Goal: Task Accomplishment & Management: Manage account settings

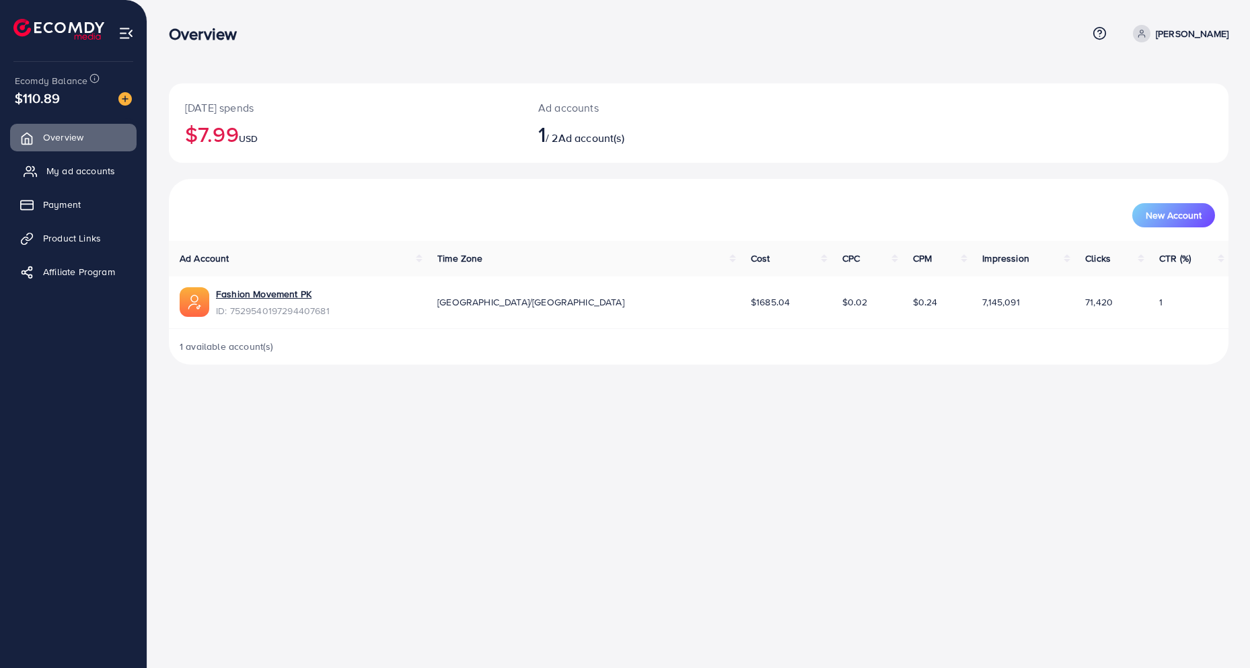
click at [96, 160] on link "My ad accounts" at bounding box center [73, 170] width 127 height 27
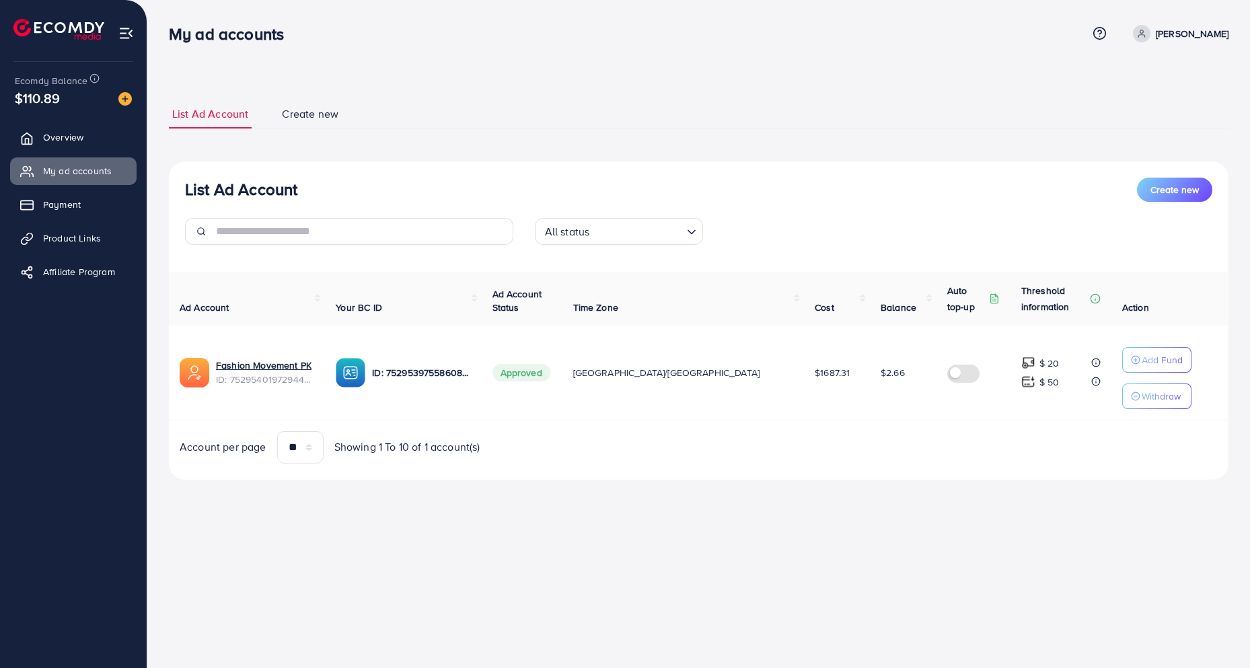
click at [445, 47] on div "My ad accounts Help Center Contact Support Plans and Pricing Term and policy Ab…" at bounding box center [699, 33] width 1060 height 36
click at [489, 129] on ul "List Ad Account Create new" at bounding box center [699, 115] width 1060 height 30
drag, startPoint x: 1114, startPoint y: 355, endPoint x: 786, endPoint y: 189, distance: 367.5
click at [786, 189] on div "List Ad Account Create new All status Loading... Ad Account Your BC ID Ad Accou…" at bounding box center [699, 321] width 1060 height 318
click at [786, 189] on div "List Ad Account Create new" at bounding box center [699, 190] width 1028 height 24
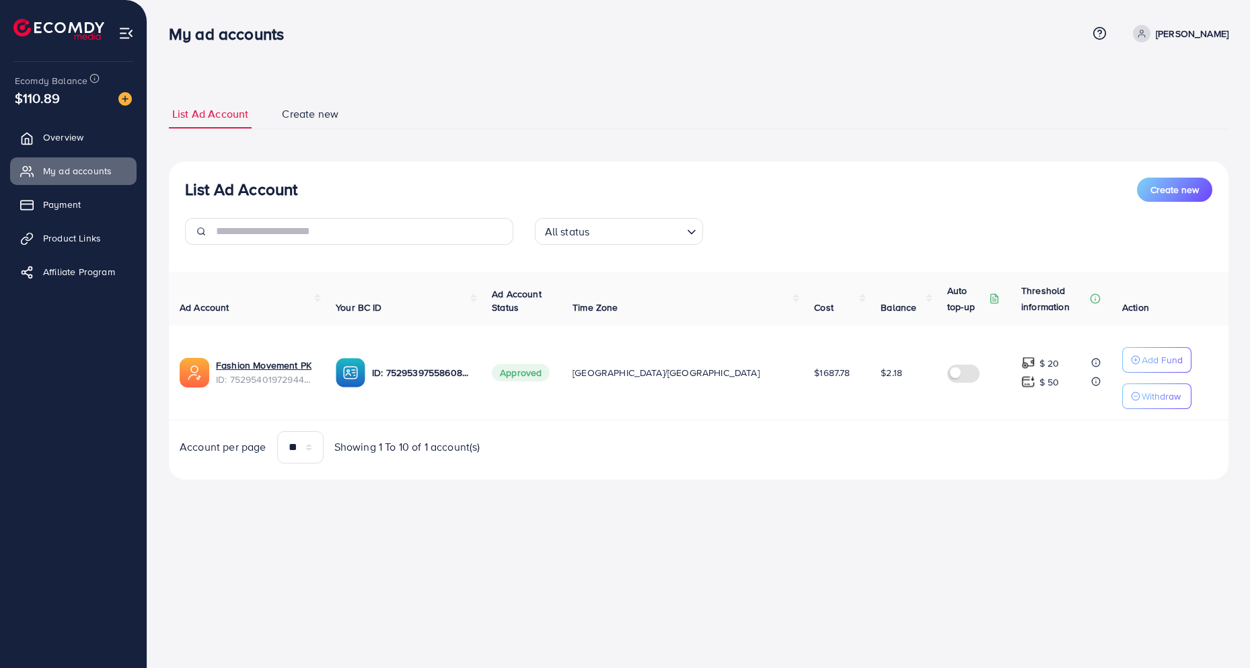
click at [902, 135] on div "List Ad Account Create new List Ad Account Create new All status Loading... Ad …" at bounding box center [699, 290] width 1060 height 380
click at [419, 64] on div "List Ad Account Create new List Ad Account Create new All status Loading... Ad …" at bounding box center [698, 259] width 1103 height 518
click at [480, 129] on ul "List Ad Account Create new" at bounding box center [699, 115] width 1060 height 30
click at [384, 88] on div "List Ad Account Create new List Ad Account Create new All status Loading... Ad …" at bounding box center [699, 289] width 1060 height 413
click at [1142, 359] on p "Add Fund" at bounding box center [1162, 360] width 41 height 16
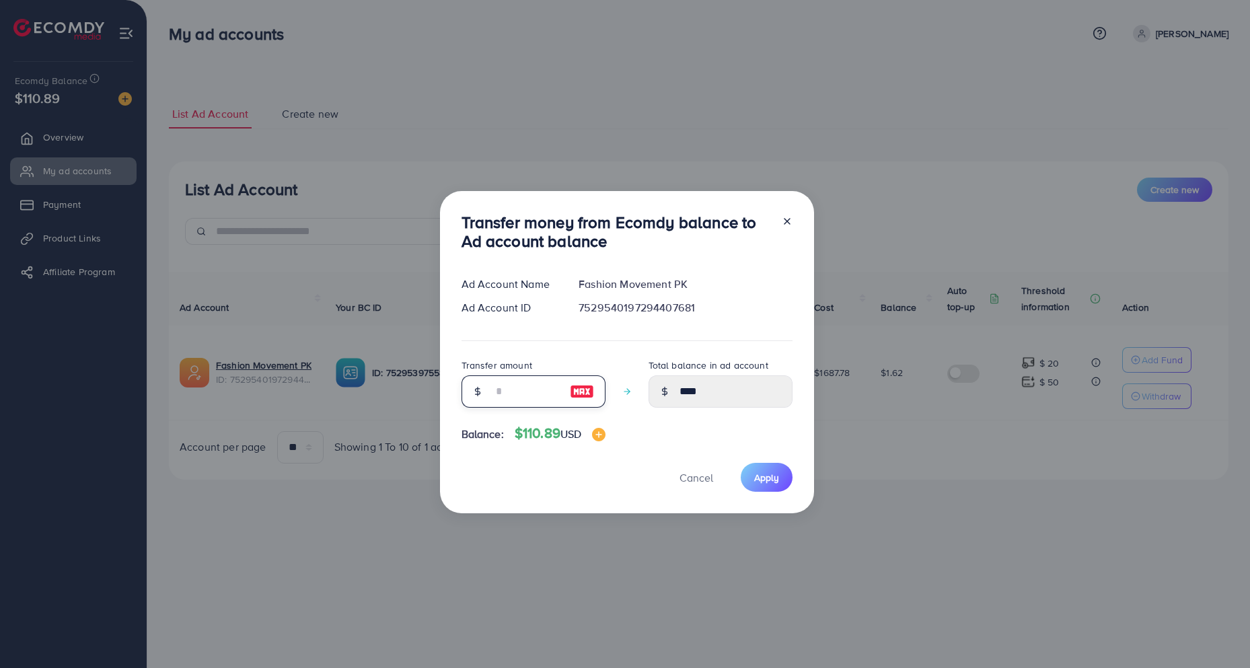
click at [546, 387] on input "number" at bounding box center [526, 392] width 67 height 32
type input "**"
type input "*****"
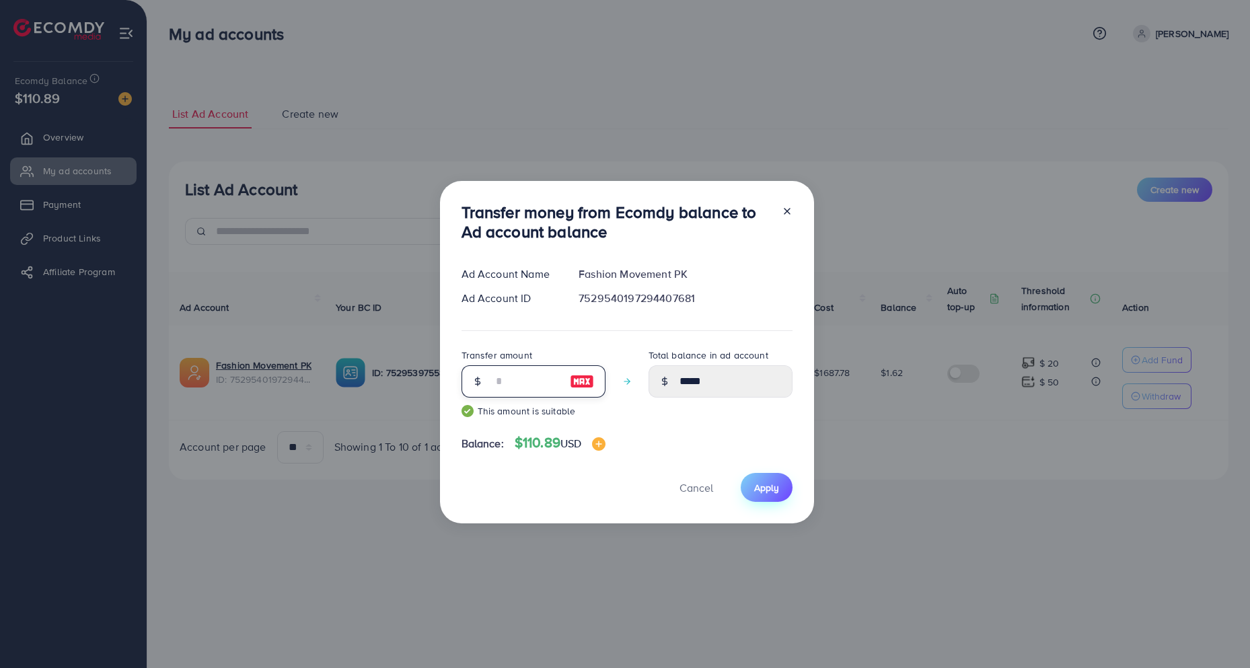
type input "**"
click at [769, 488] on span "Apply" at bounding box center [766, 487] width 25 height 13
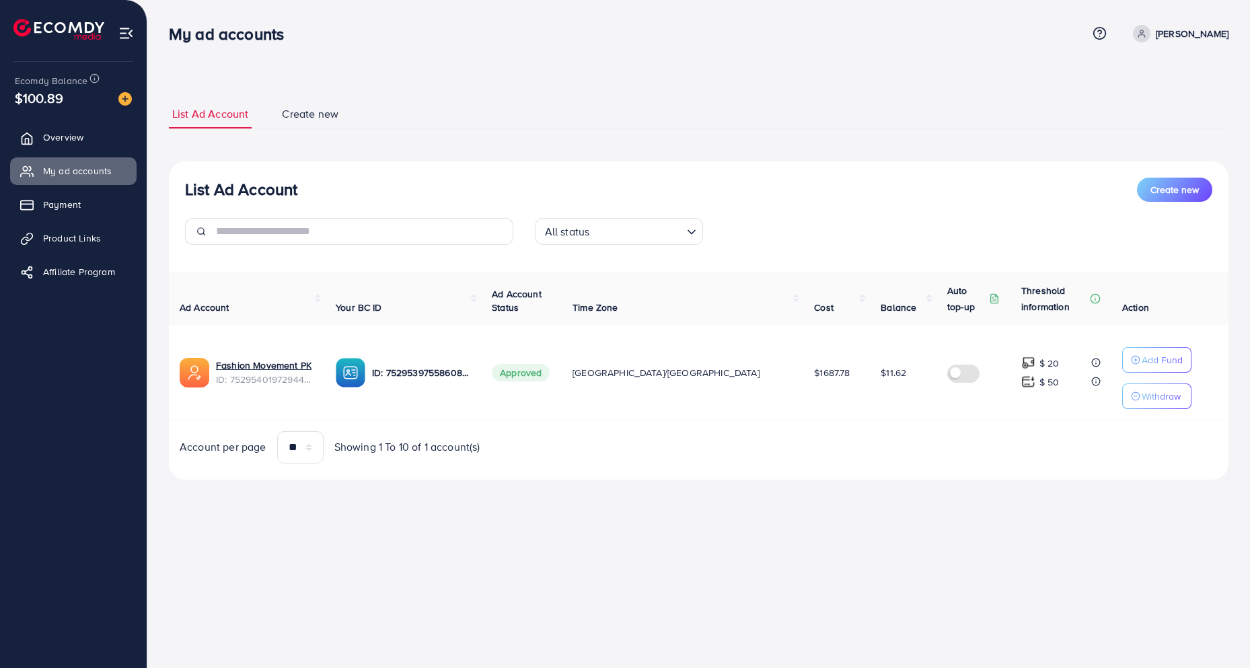
click at [1142, 398] on p "Withdraw" at bounding box center [1161, 396] width 39 height 16
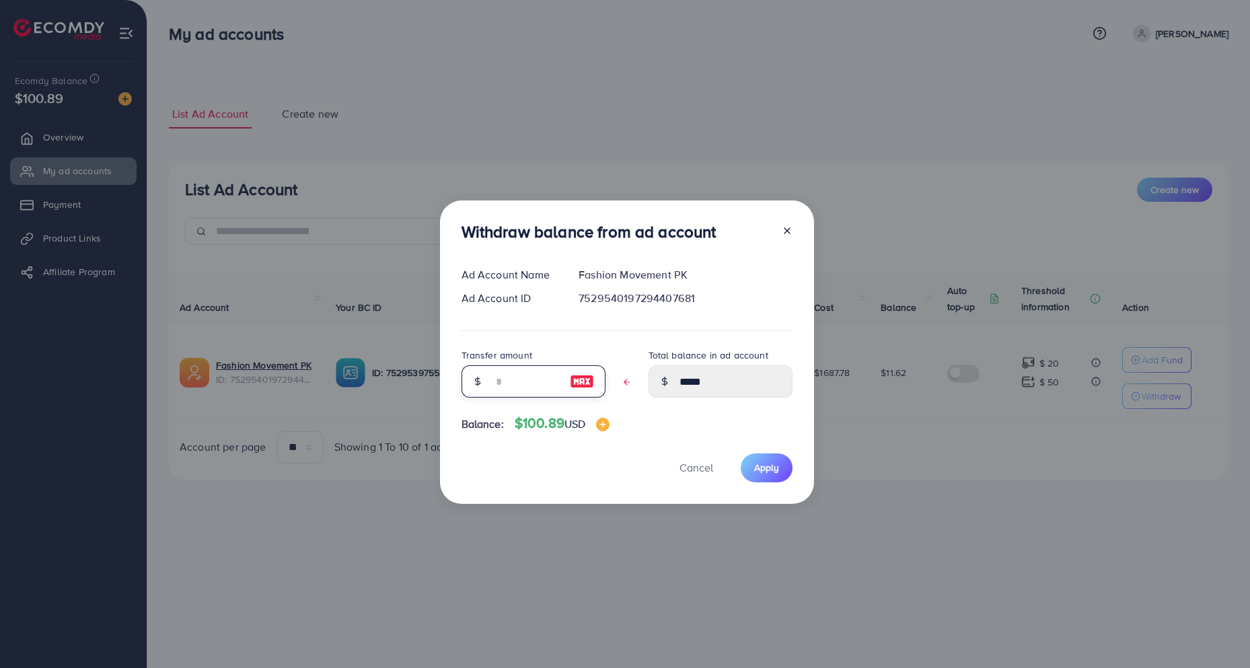
click at [517, 384] on input "text" at bounding box center [526, 381] width 67 height 32
type input "*"
type input "****"
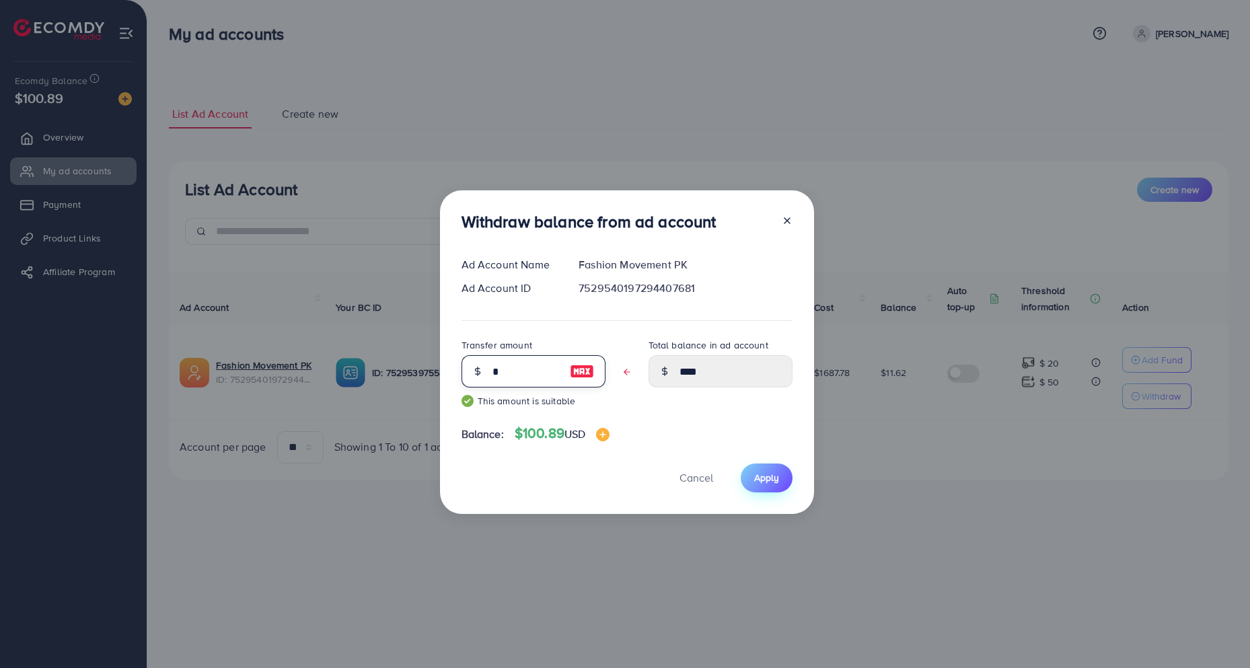
type input "*"
drag, startPoint x: 754, startPoint y: 468, endPoint x: 747, endPoint y: 453, distance: 16.9
click at [756, 472] on button "Apply" at bounding box center [767, 478] width 52 height 29
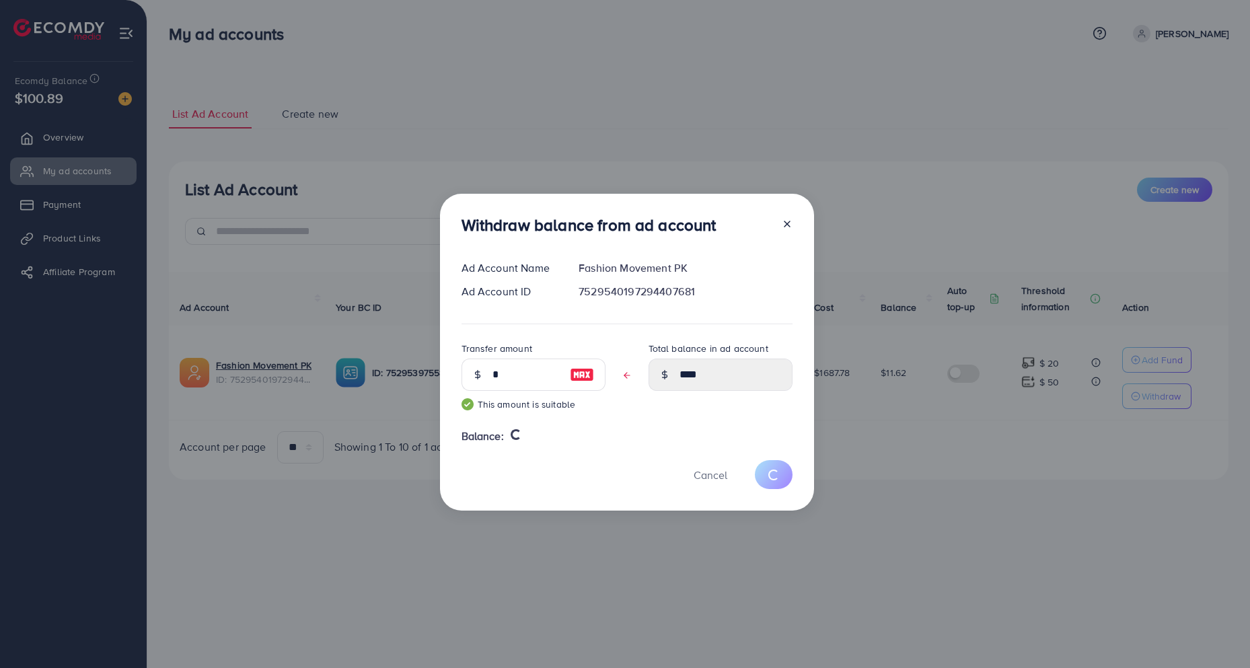
click at [604, 153] on div "Withdraw balance from ad account Ad Account Name Fashion Movement PK Ad Account…" at bounding box center [625, 334] width 1250 height 668
